Goal: Check status: Check status

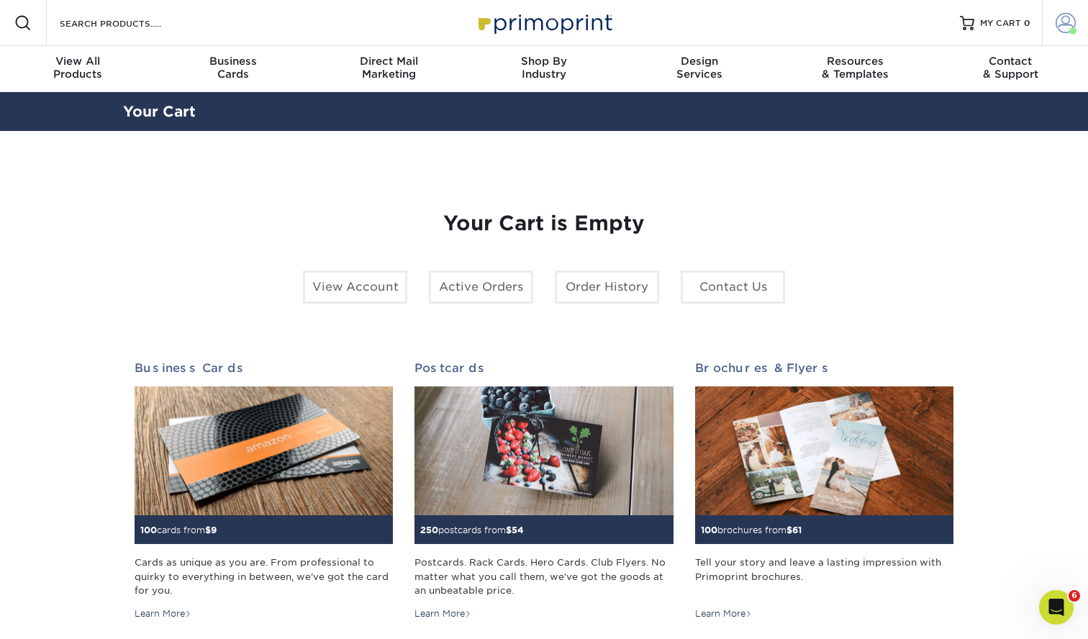
click at [1062, 27] on span at bounding box center [1065, 23] width 20 height 20
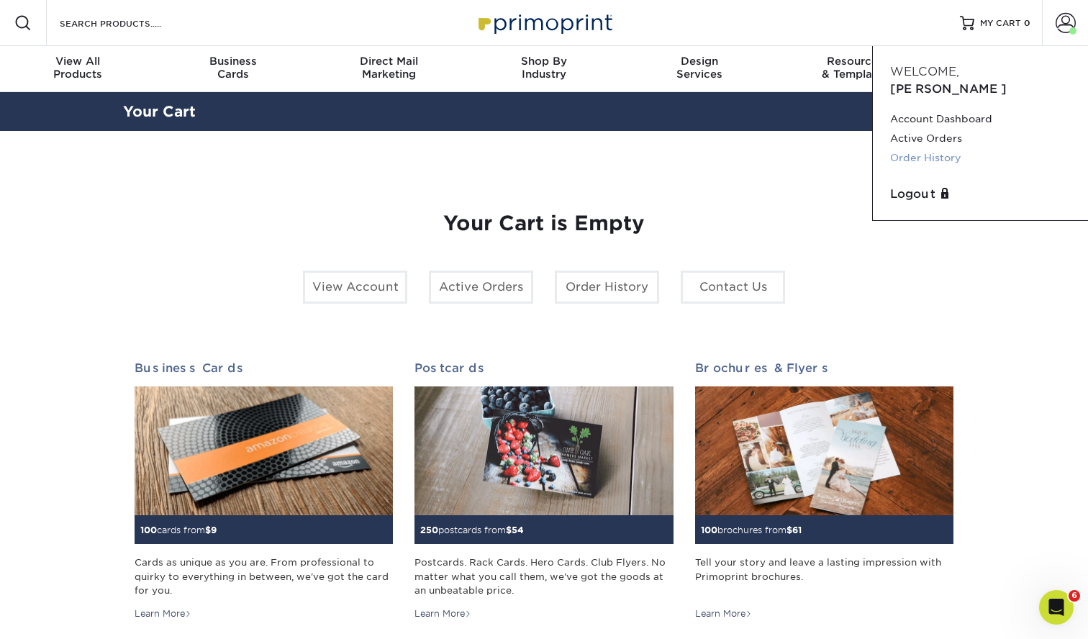
click at [916, 148] on link "Order History" at bounding box center [980, 157] width 181 height 19
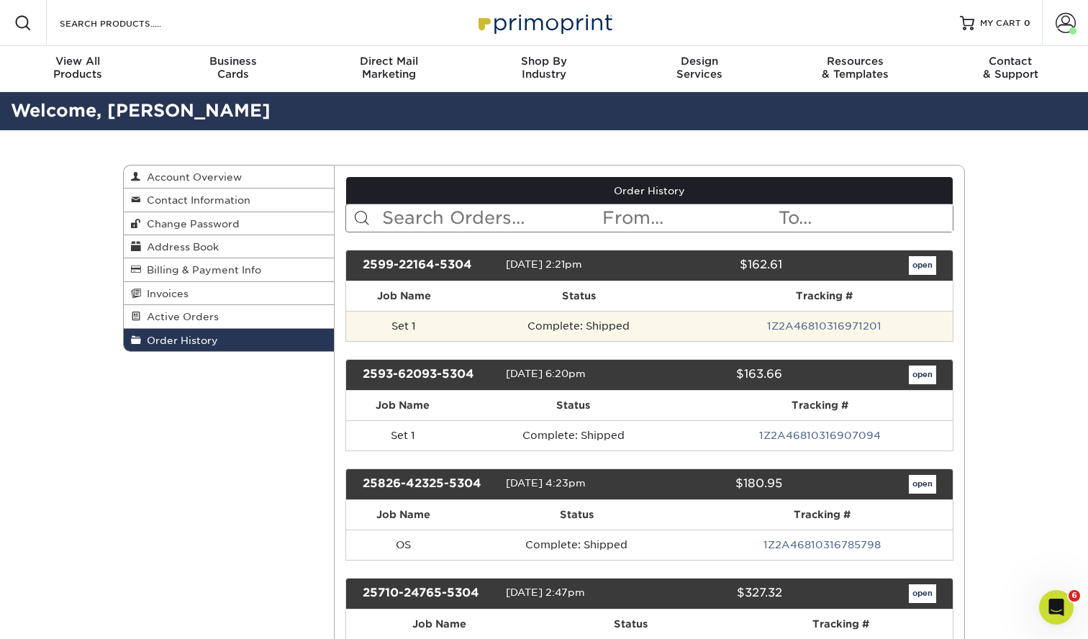
click at [630, 325] on td "Complete: Shipped" at bounding box center [578, 326] width 233 height 30
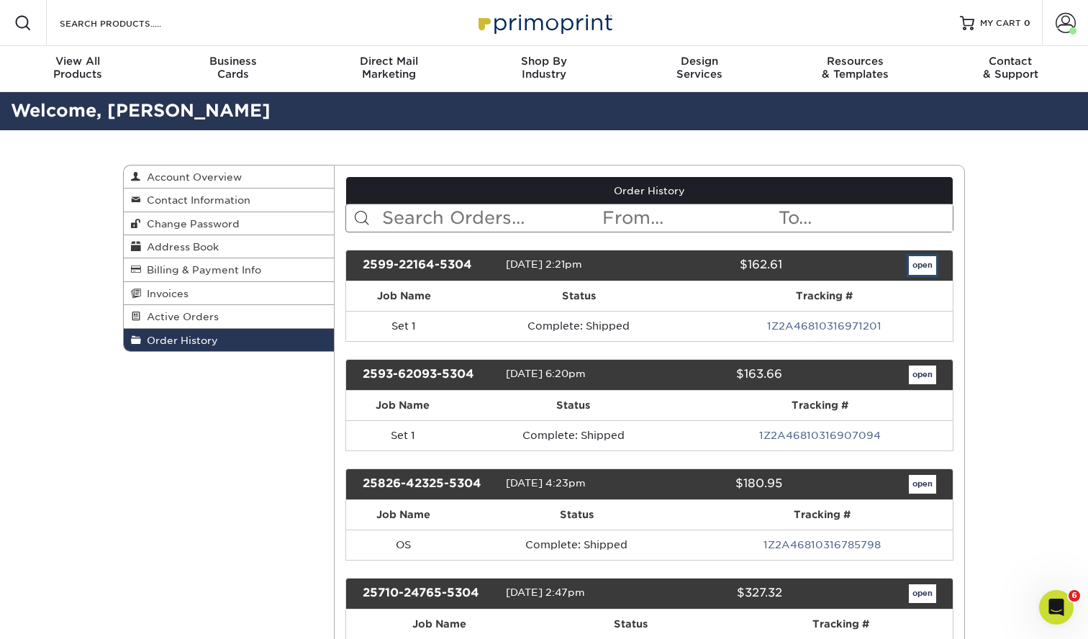
click at [924, 270] on link "open" at bounding box center [921, 265] width 27 height 19
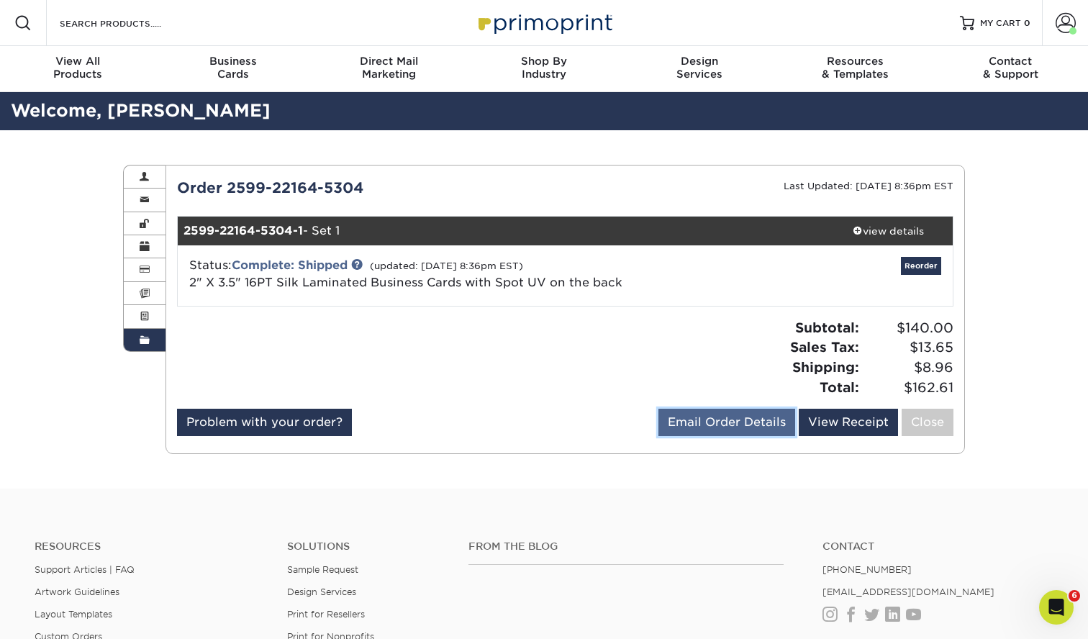
click at [722, 428] on link "Email Order Details" at bounding box center [726, 422] width 137 height 27
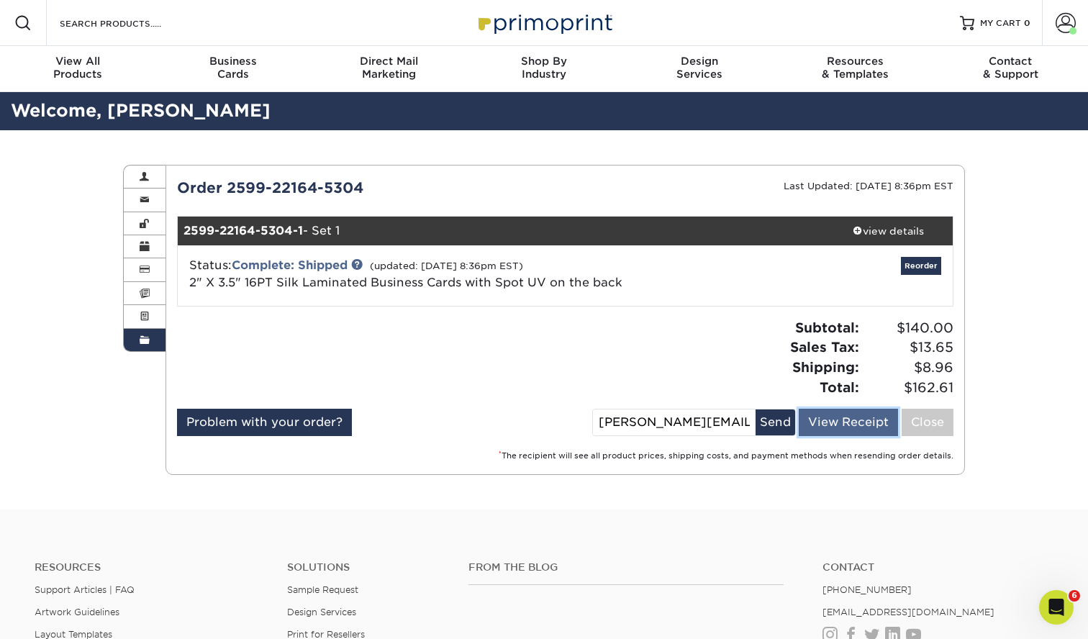
click at [864, 427] on link "View Receipt" at bounding box center [847, 422] width 99 height 27
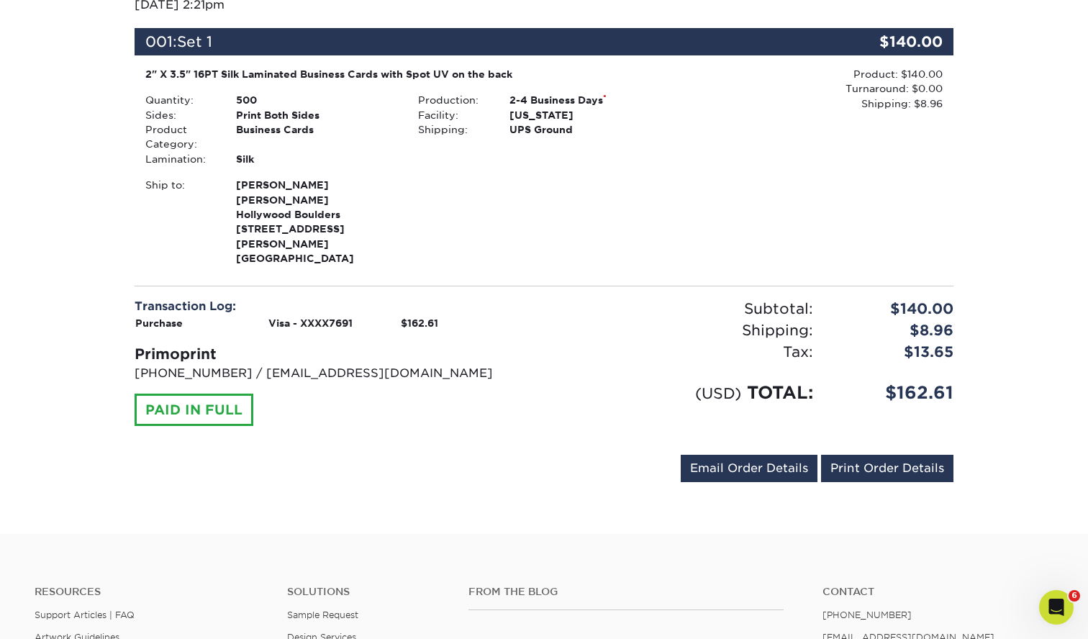
scroll to position [208, 0]
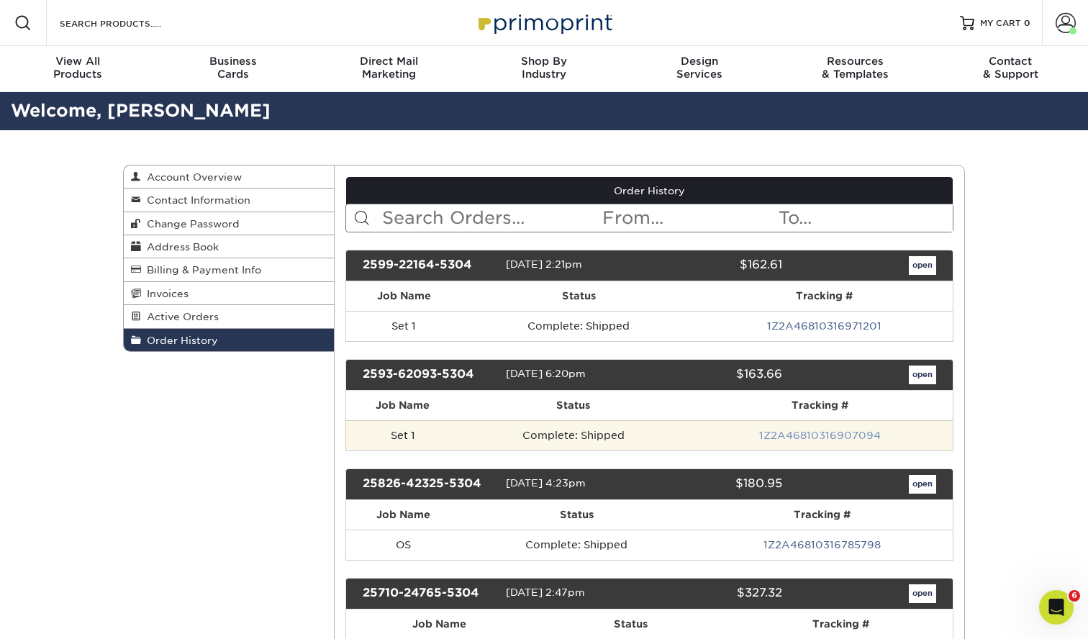
click at [797, 437] on link "1Z2A46810316907094" at bounding box center [820, 435] width 122 height 12
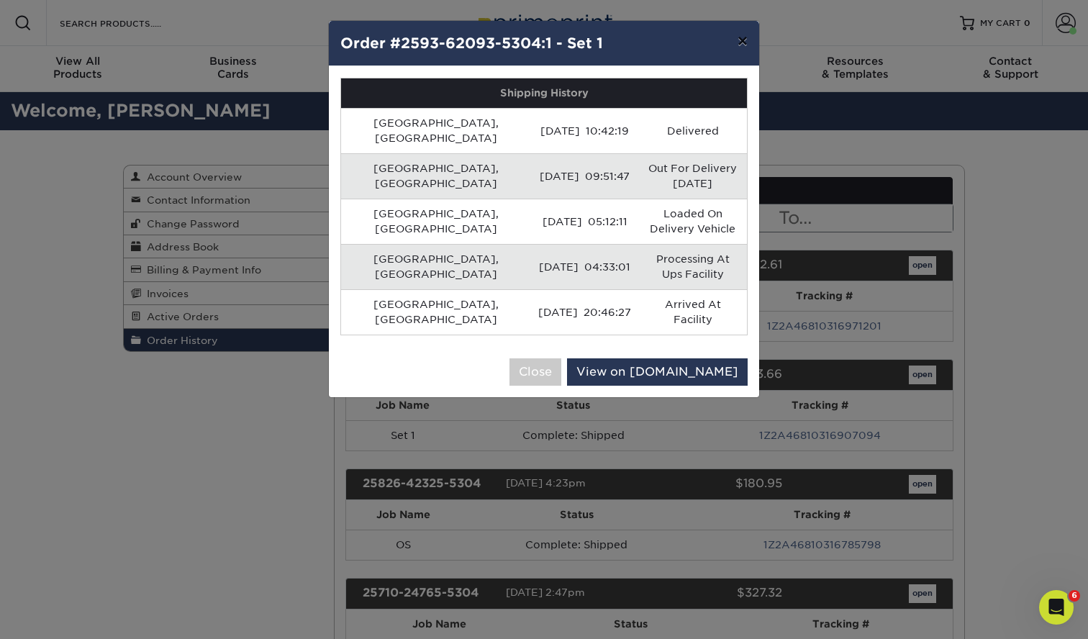
click at [742, 44] on button "×" at bounding box center [742, 41] width 33 height 40
